Goal: Task Accomplishment & Management: Manage account settings

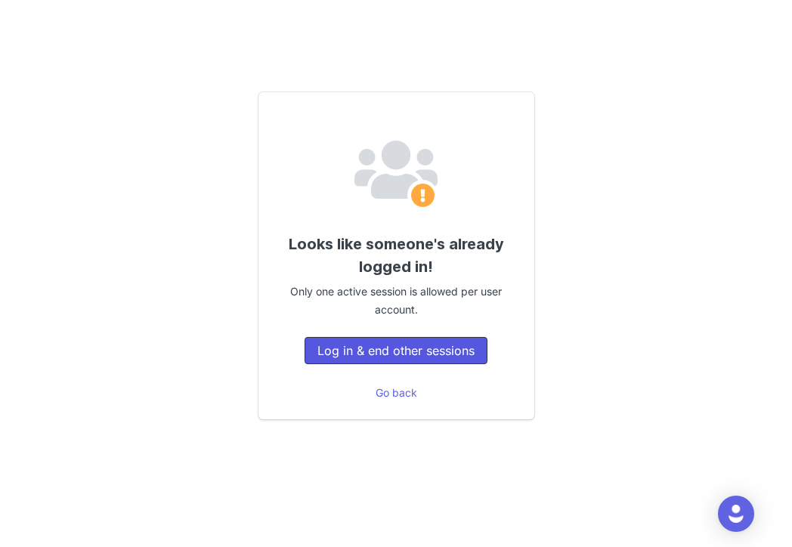
click at [390, 349] on button "Log in & end other sessions" at bounding box center [395, 350] width 183 height 27
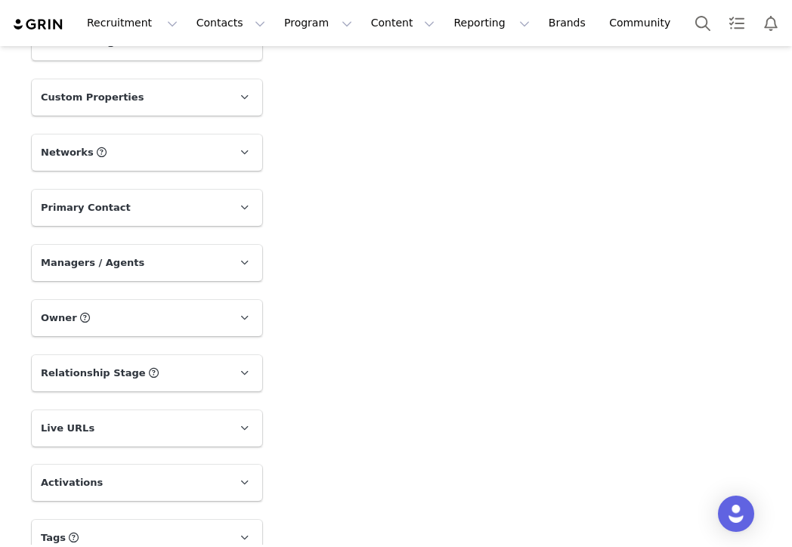
scroll to position [708, 0]
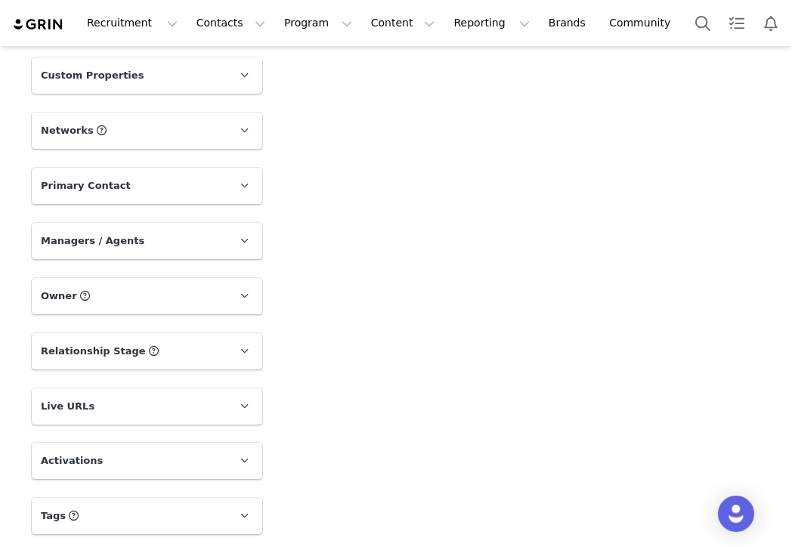
click at [213, 400] on p "Live URLs" at bounding box center [129, 406] width 194 height 36
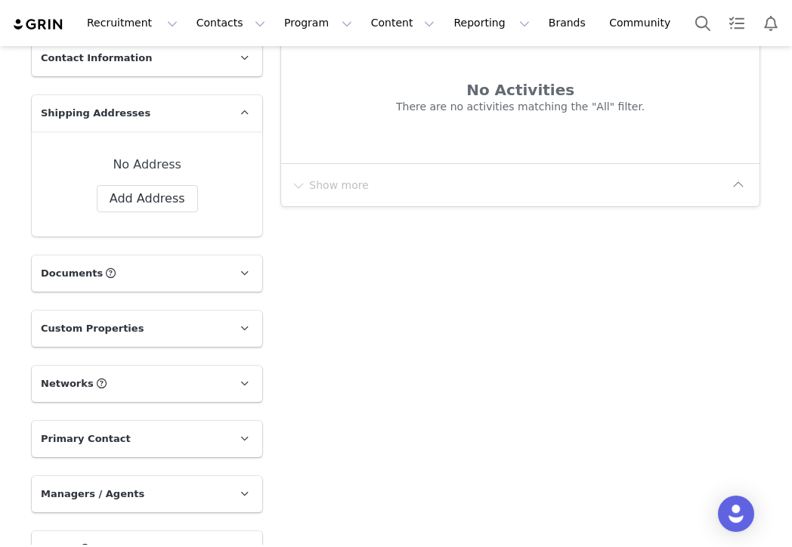
scroll to position [490, 0]
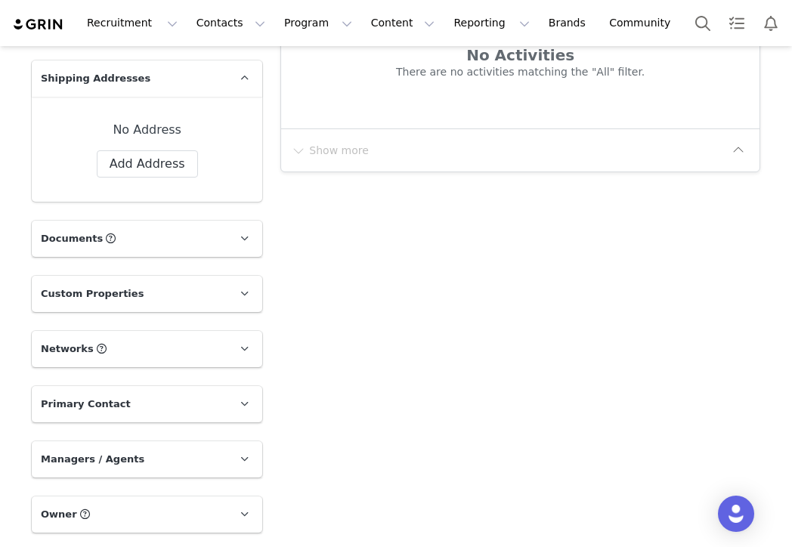
click at [212, 354] on p "Networks You can add or change your creators network URL' here, your active cre…" at bounding box center [129, 349] width 194 height 36
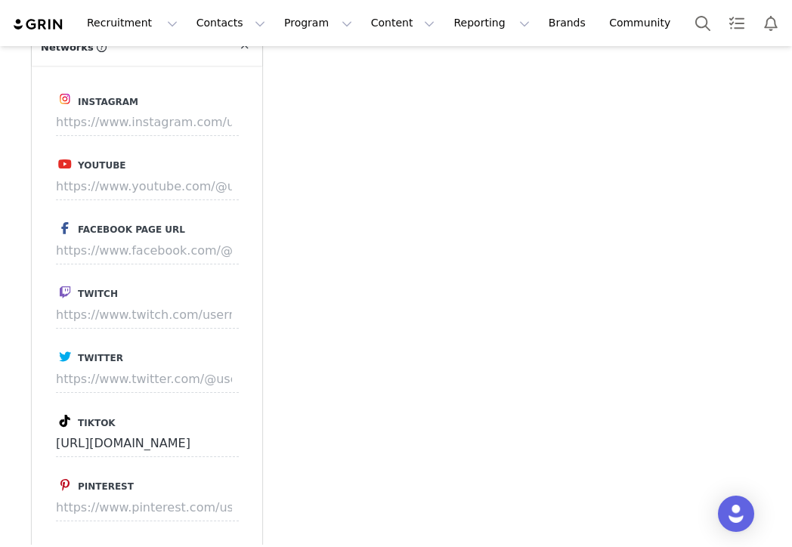
scroll to position [794, 0]
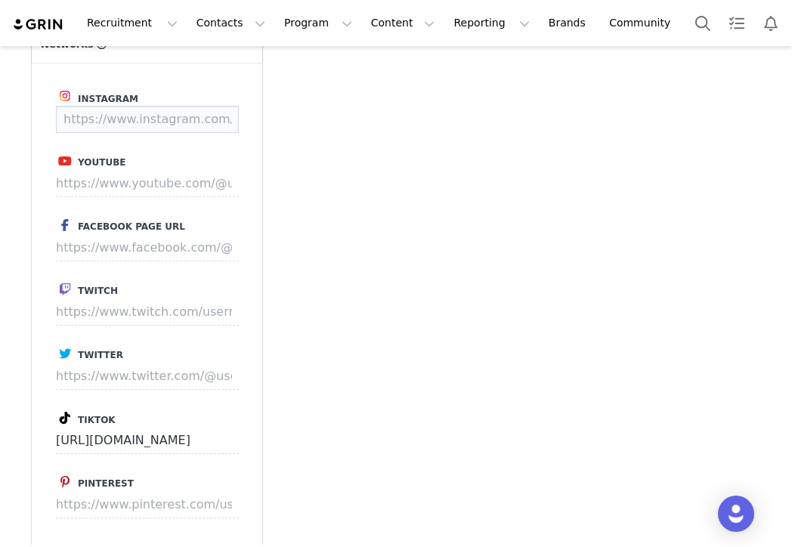
click at [157, 119] on input at bounding box center [147, 119] width 183 height 27
paste input "https://www.instagram.com/madelinebryant/"
click at [208, 116] on button "Save" at bounding box center [210, 119] width 55 height 27
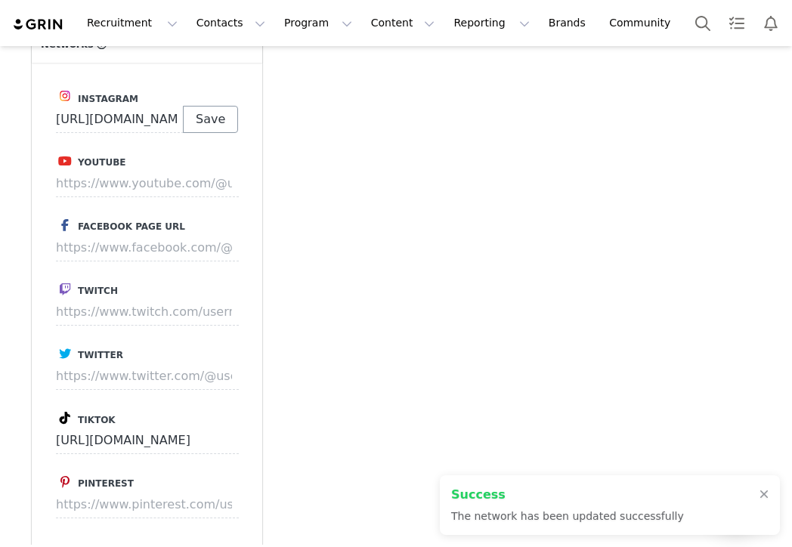
type input "https://www.instagram.com/madelinebryant"
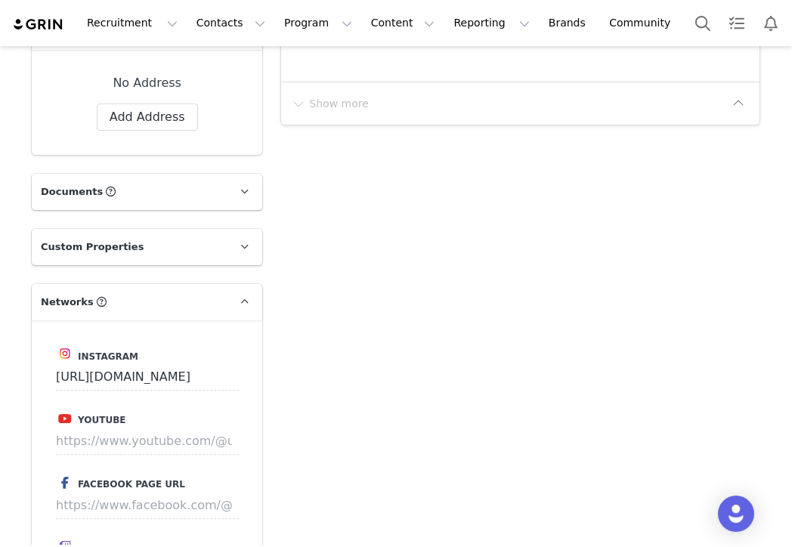
scroll to position [546, 0]
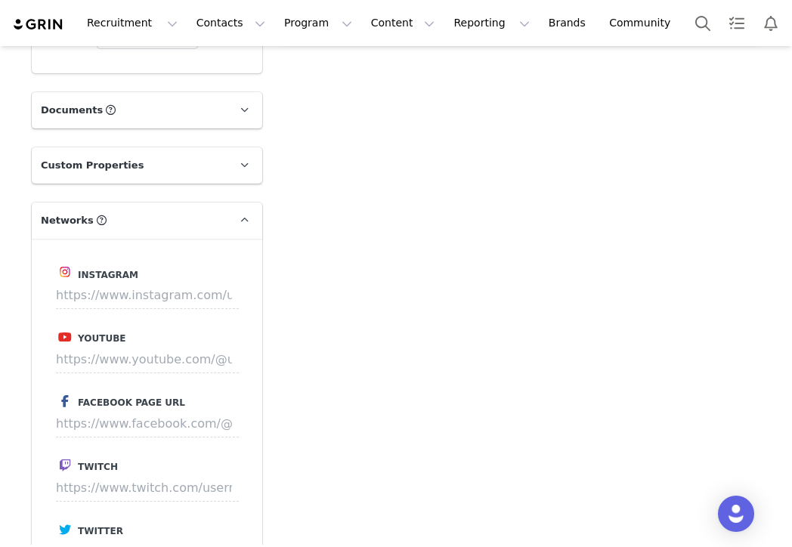
scroll to position [620, 0]
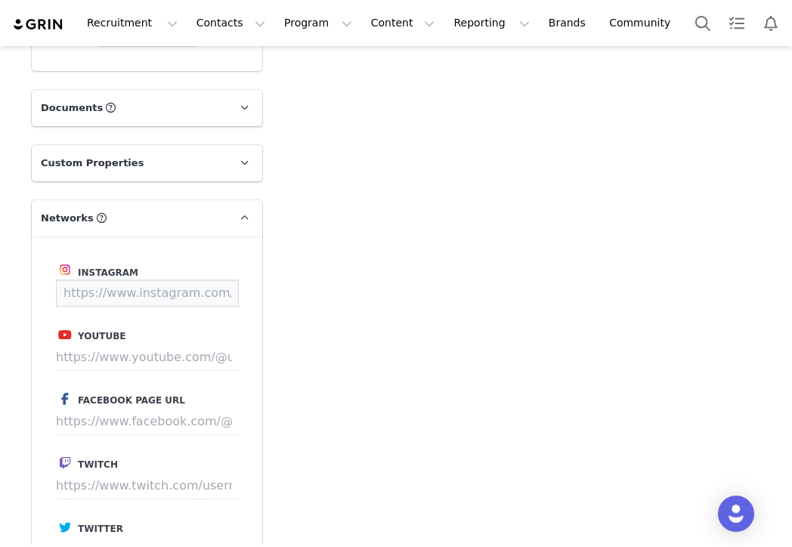
click at [153, 285] on input at bounding box center [147, 293] width 183 height 27
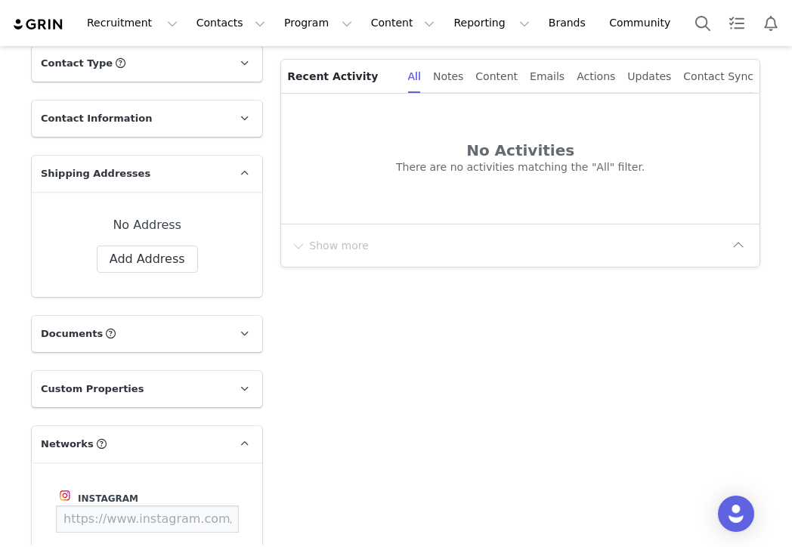
scroll to position [370, 0]
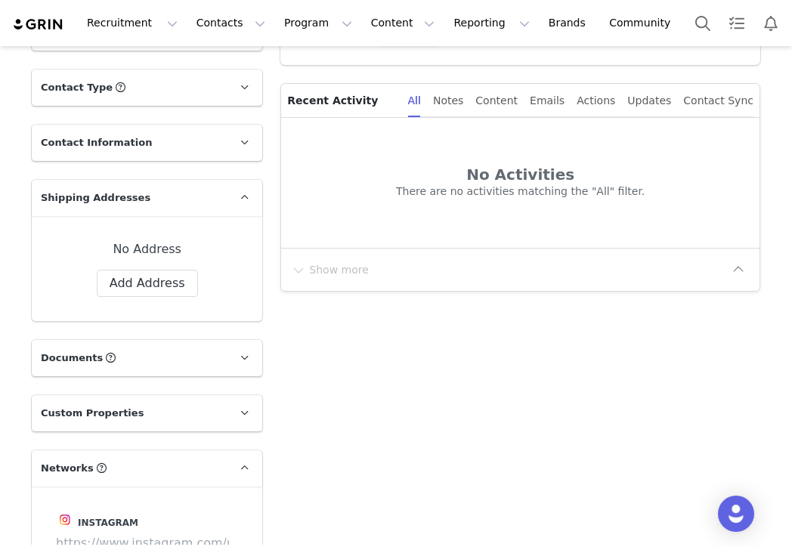
click at [141, 153] on p "Contact Information" at bounding box center [129, 143] width 194 height 36
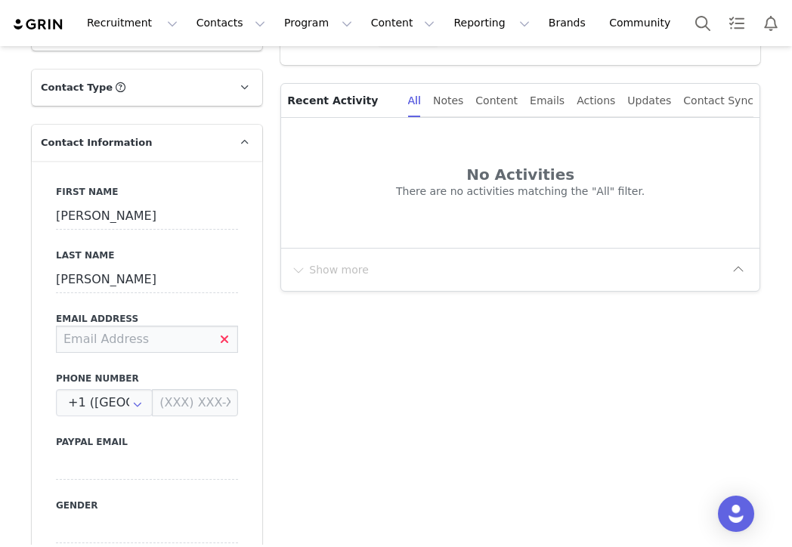
click at [92, 338] on input at bounding box center [147, 339] width 182 height 27
paste input "addisonslloyd@gmail.com"
type input "addisonslloyd@gmail.com"
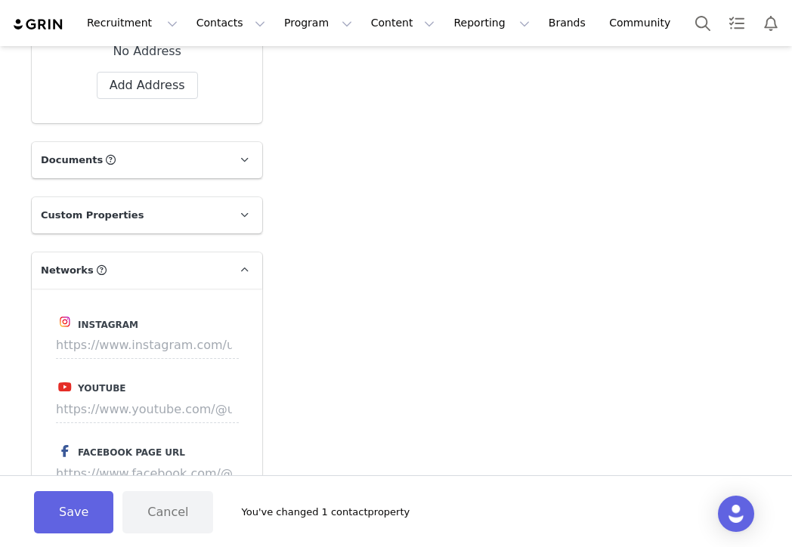
scroll to position [1122, 0]
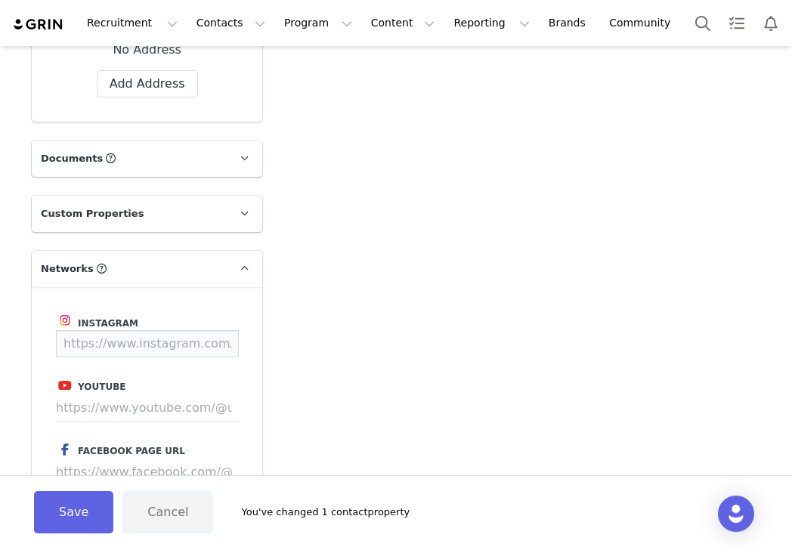
click at [146, 349] on input at bounding box center [147, 343] width 183 height 27
paste input "https://www.instagram.com/addis0nn"
type input "https://www.instagram.com/addis0nn"
click at [199, 346] on button "Save" at bounding box center [210, 343] width 55 height 27
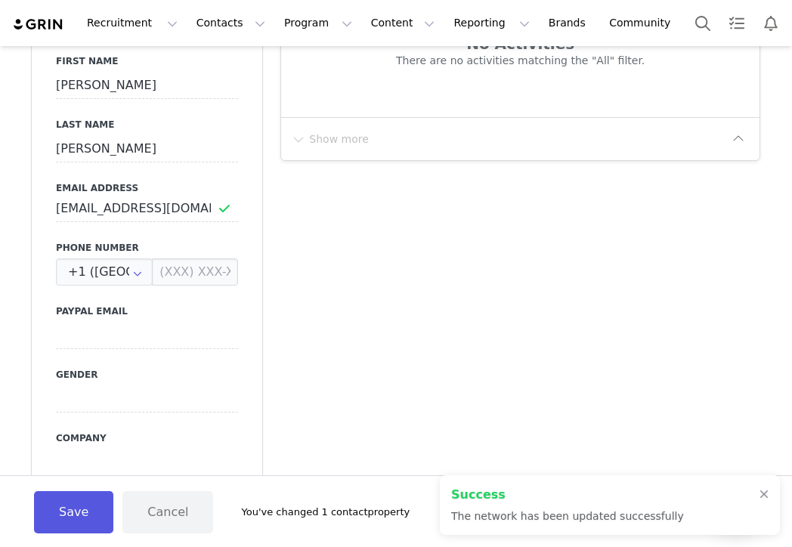
scroll to position [424, 0]
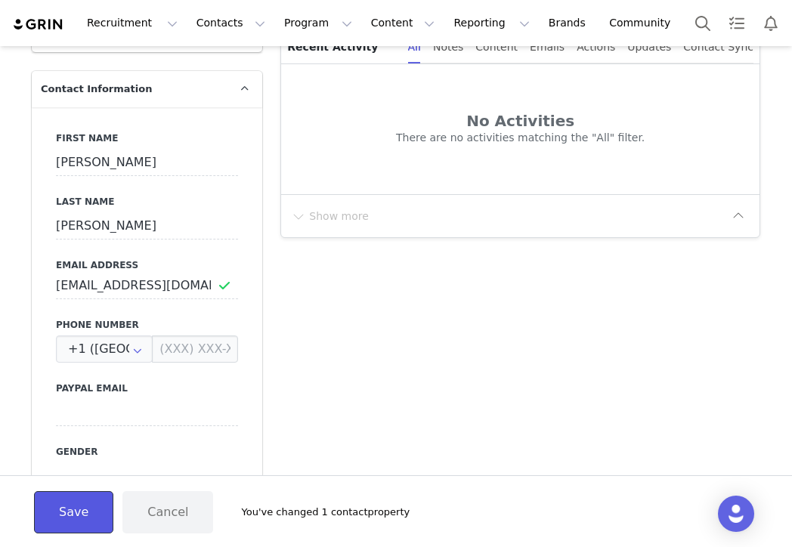
click at [79, 523] on button "Save" at bounding box center [73, 512] width 79 height 42
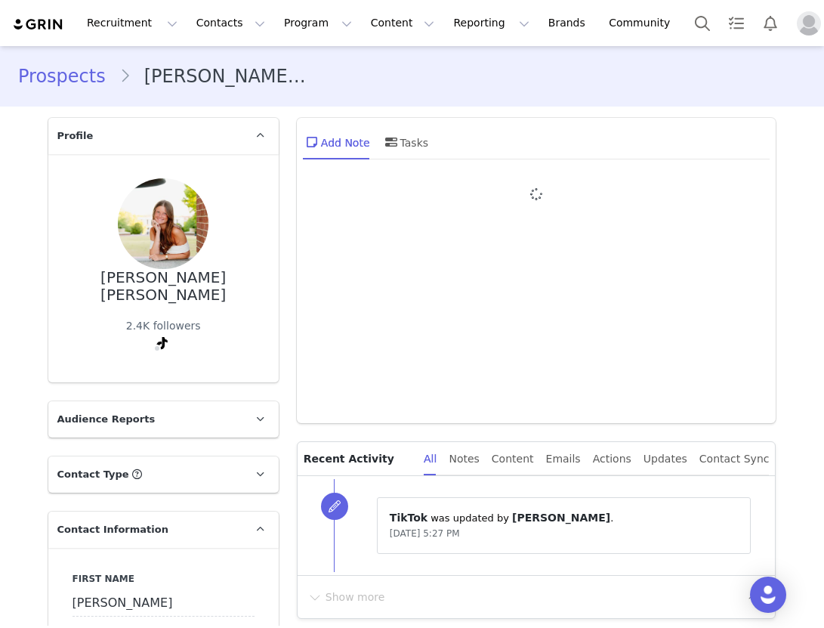
type input "+1 ([GEOGRAPHIC_DATA])"
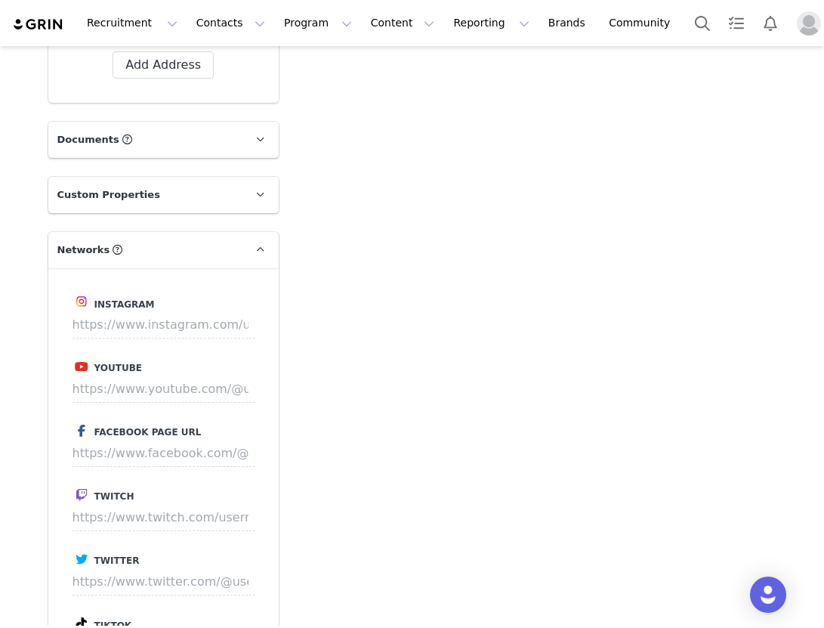
scroll to position [1160, 0]
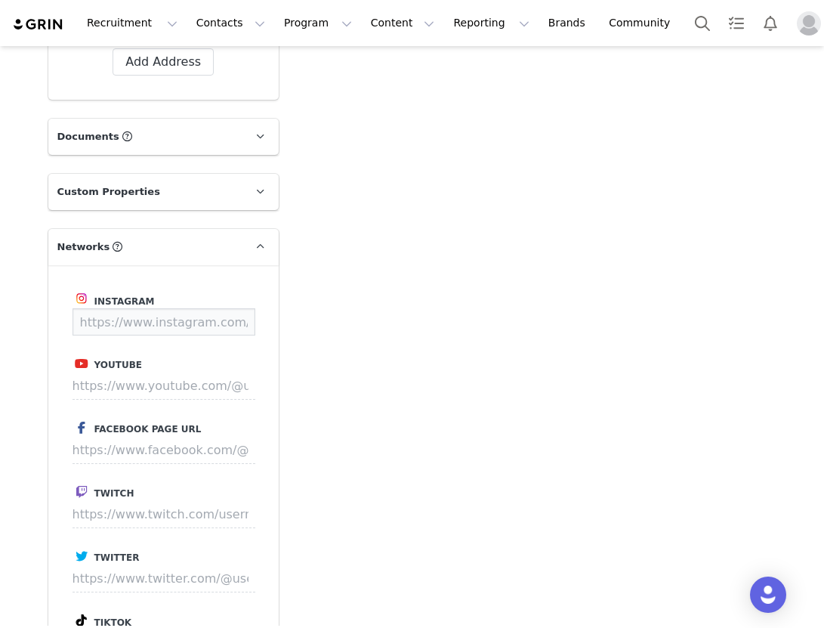
click at [165, 308] on input at bounding box center [164, 321] width 183 height 27
paste input "https://www.instagram.com/Lucy_corder"
click at [226, 308] on button "Save" at bounding box center [226, 321] width 55 height 27
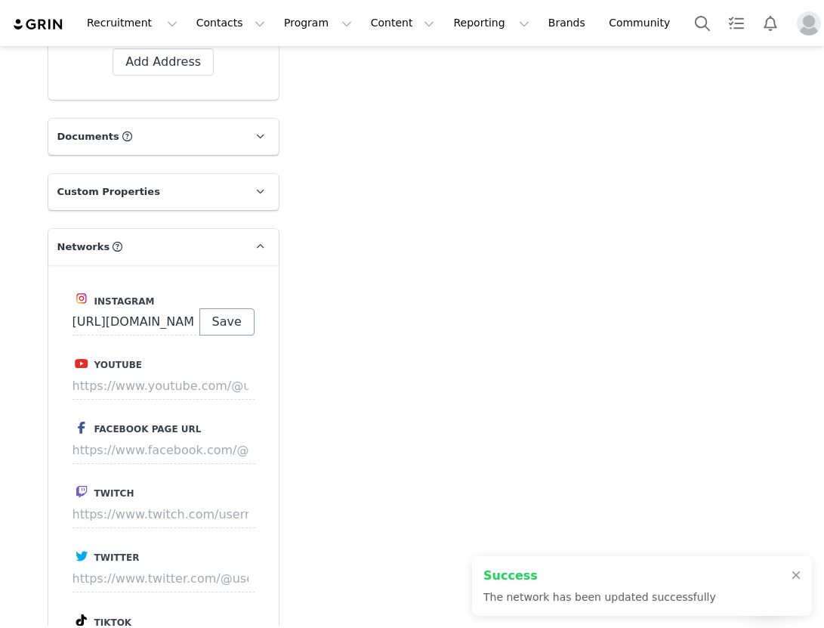
type input "https://www.instagram.com/lucy_corder"
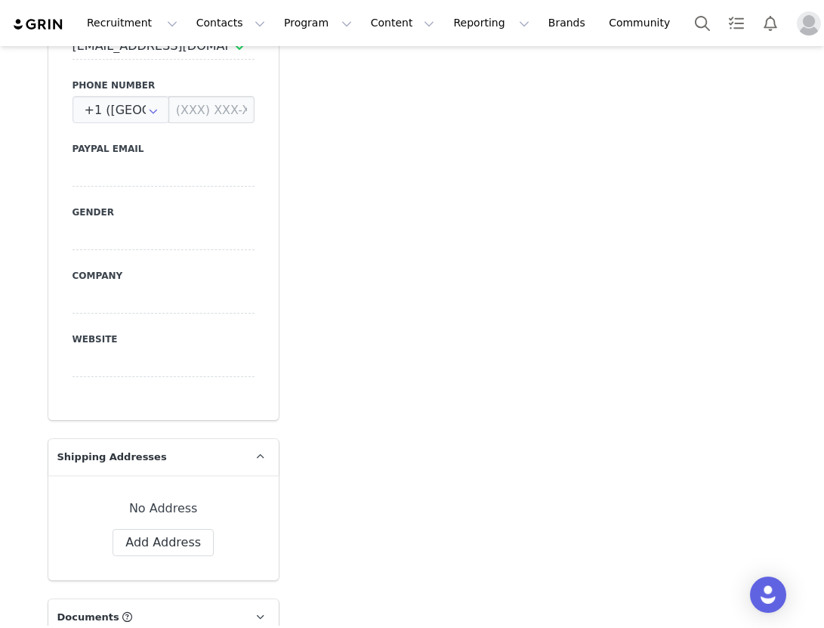
scroll to position [497, 0]
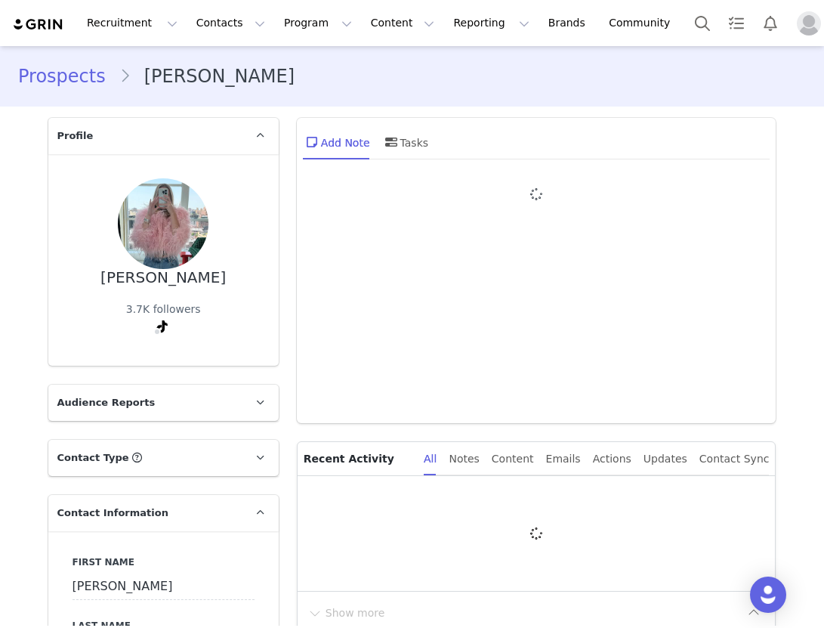
type input "+1 ([GEOGRAPHIC_DATA])"
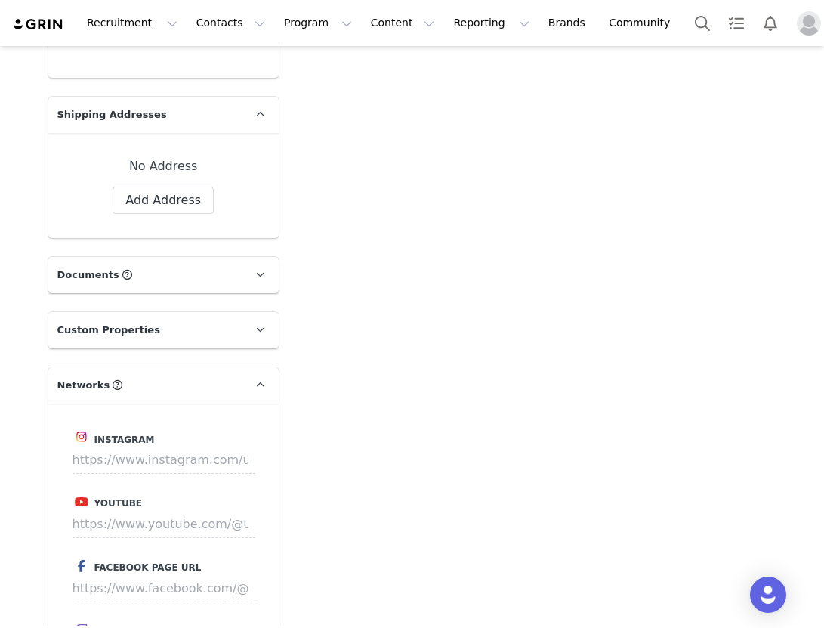
scroll to position [1011, 0]
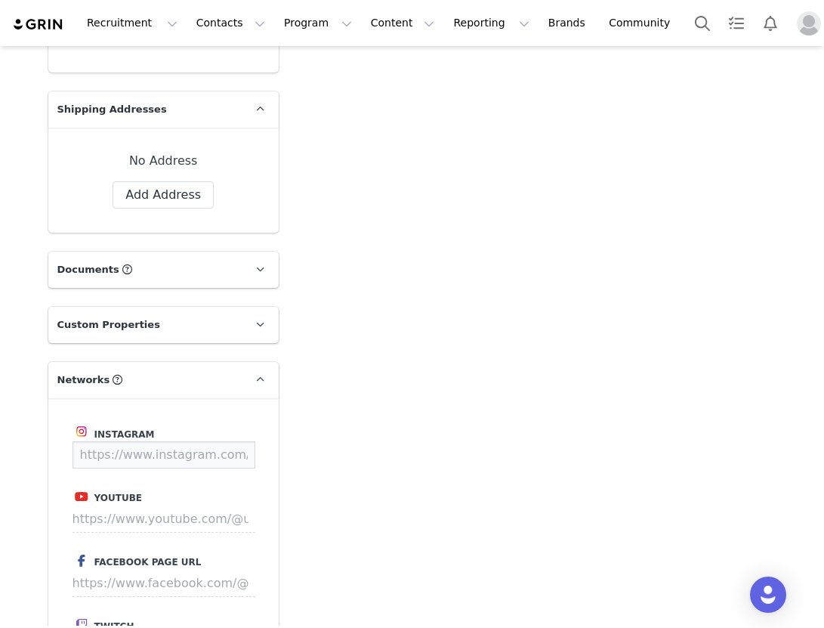
click at [164, 452] on input at bounding box center [164, 454] width 183 height 27
paste input "[URL][DOMAIN_NAME]"
type input "[URL][DOMAIN_NAME]"
click at [221, 465] on button "Save" at bounding box center [226, 454] width 55 height 27
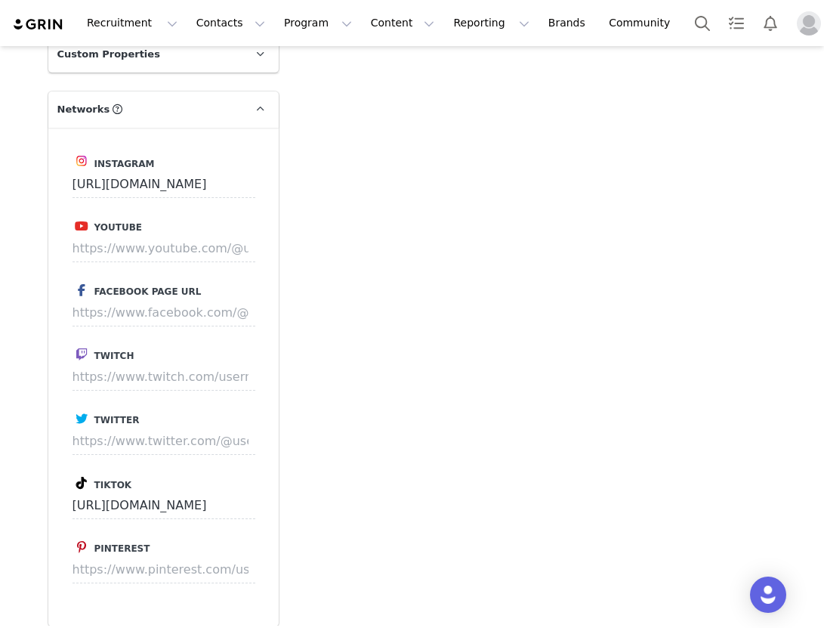
scroll to position [1371, 0]
